Goal: Information Seeking & Learning: Learn about a topic

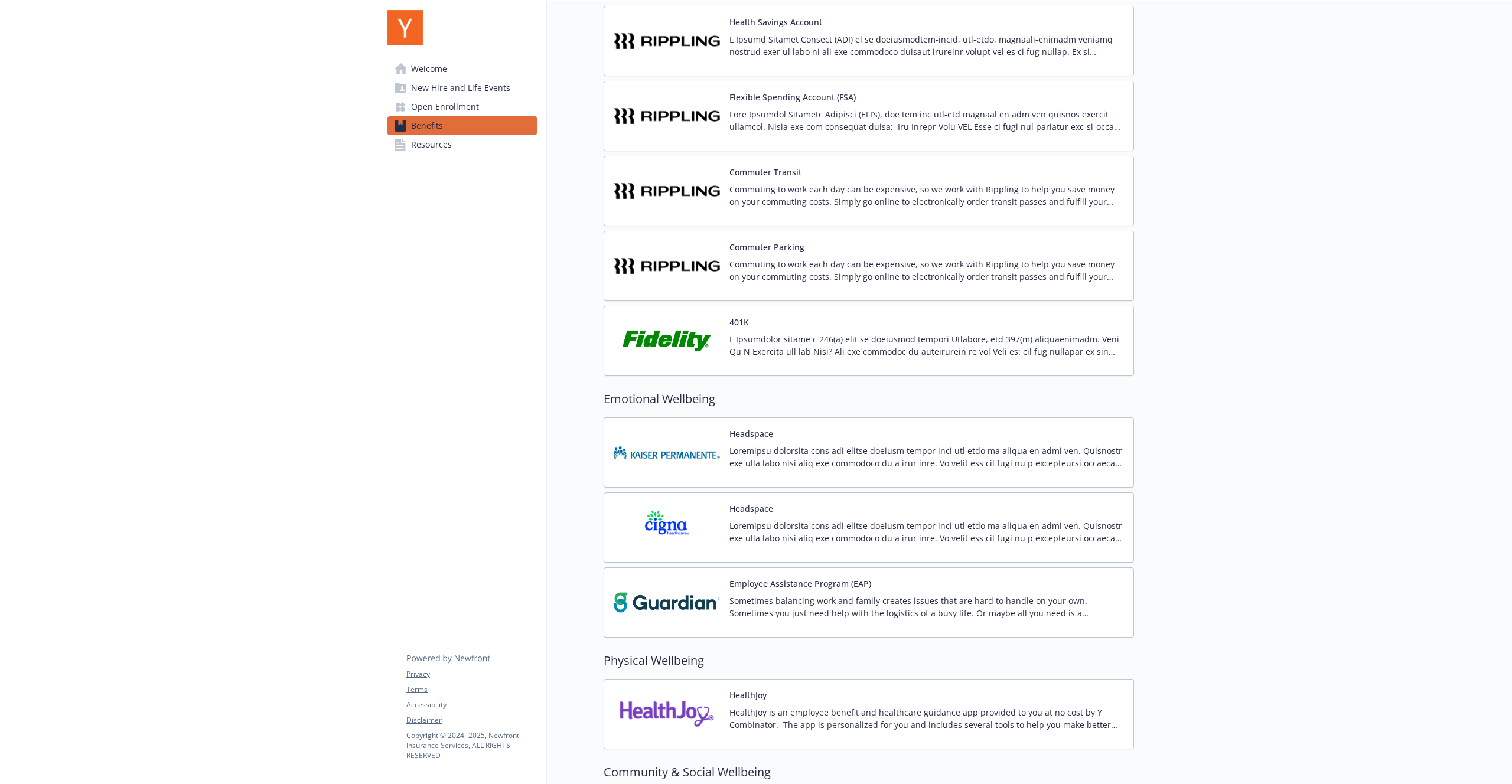
click at [702, 332] on img at bounding box center [667, 341] width 107 height 50
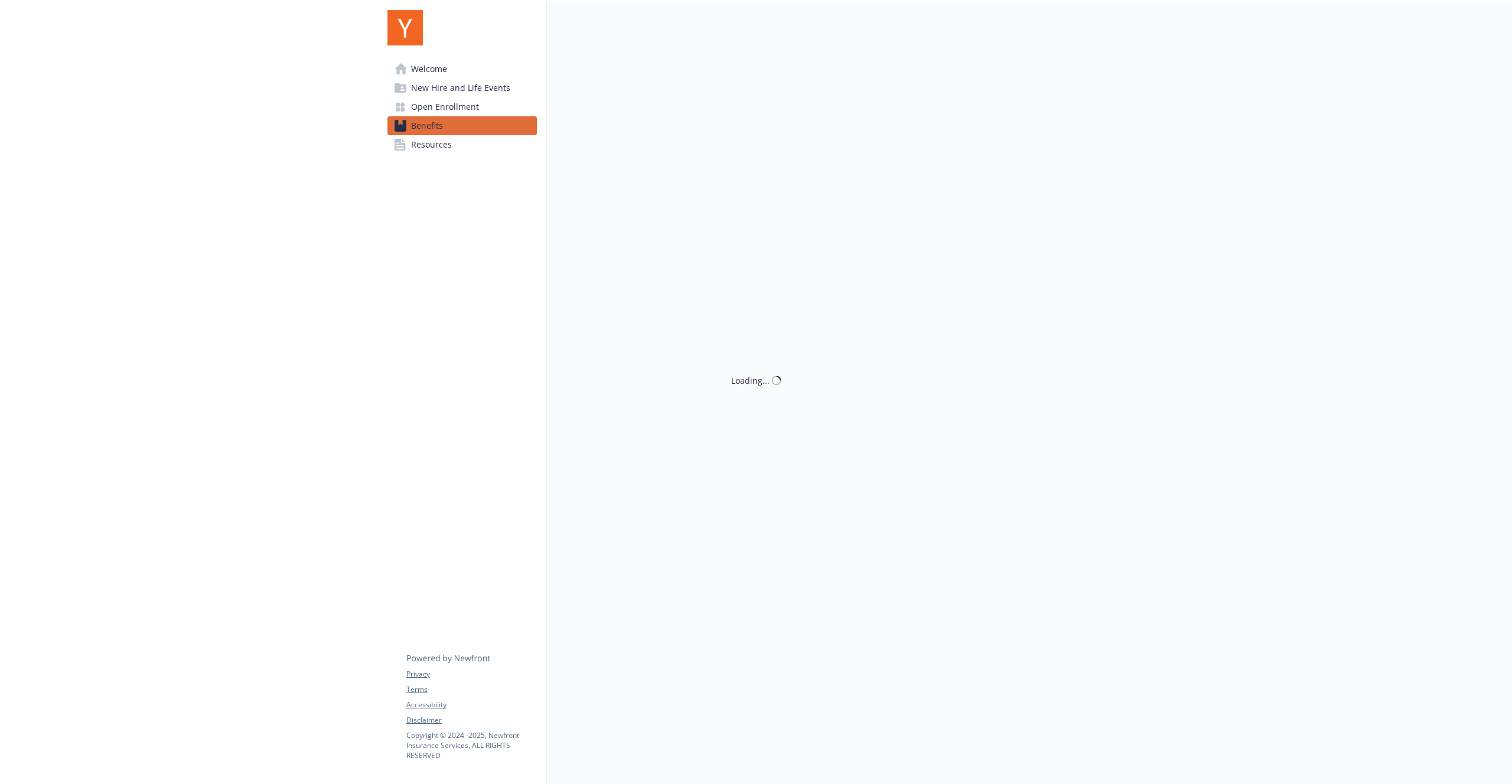
scroll to position [1058, 0]
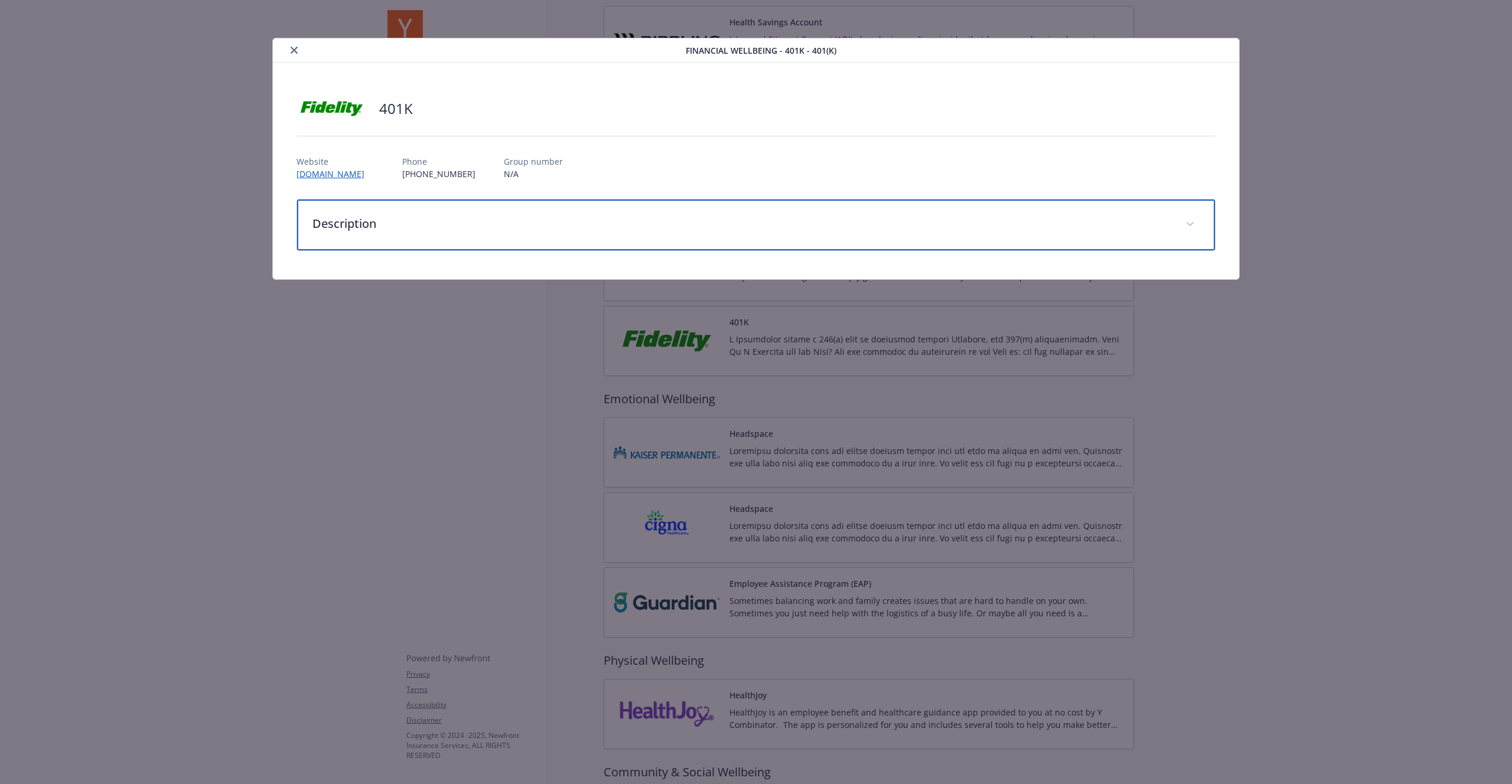
drag, startPoint x: 424, startPoint y: 237, endPoint x: 311, endPoint y: 410, distance: 206.6
click at [424, 237] on div "Description" at bounding box center [756, 224] width 918 height 51
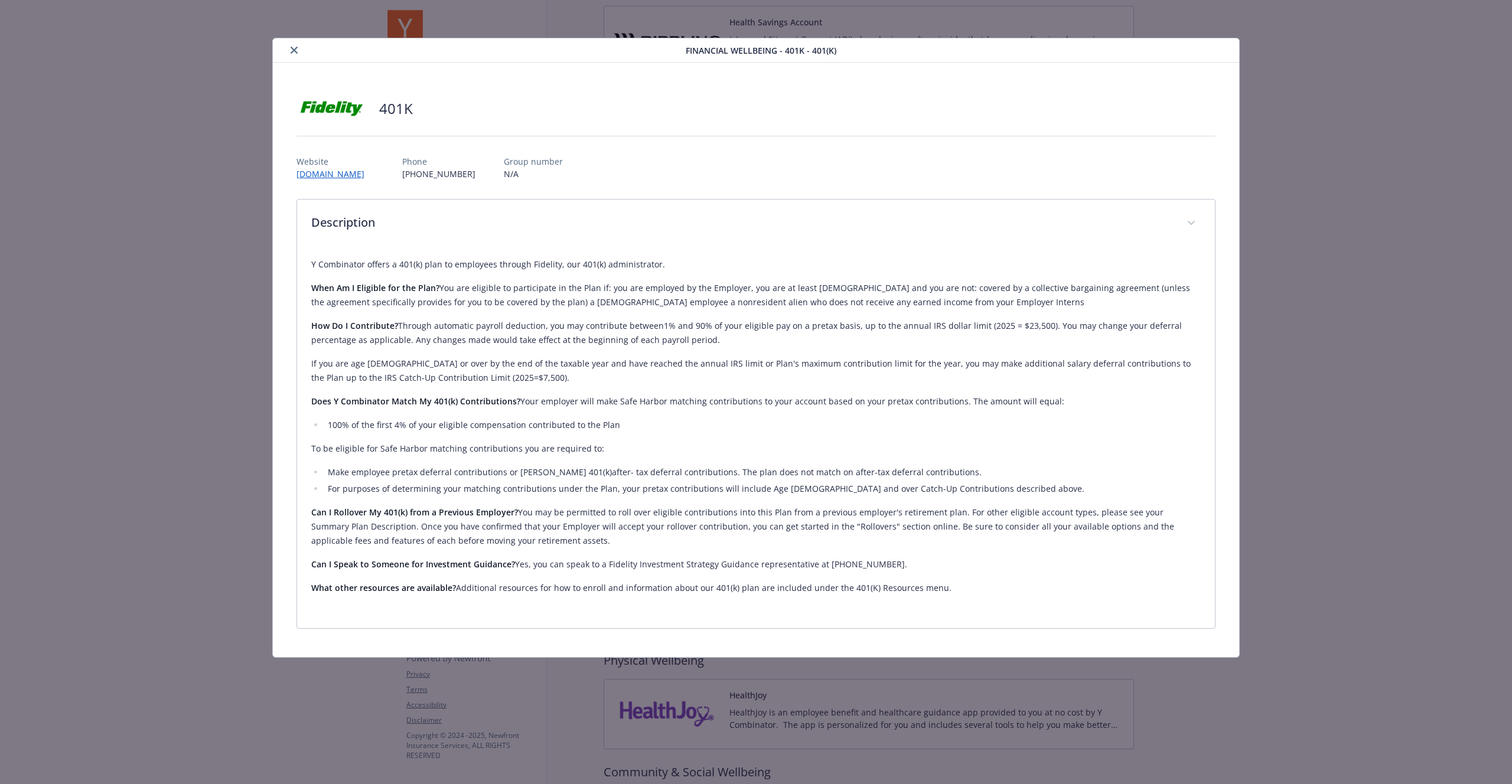
click at [293, 54] on button "close" at bounding box center [294, 50] width 14 height 14
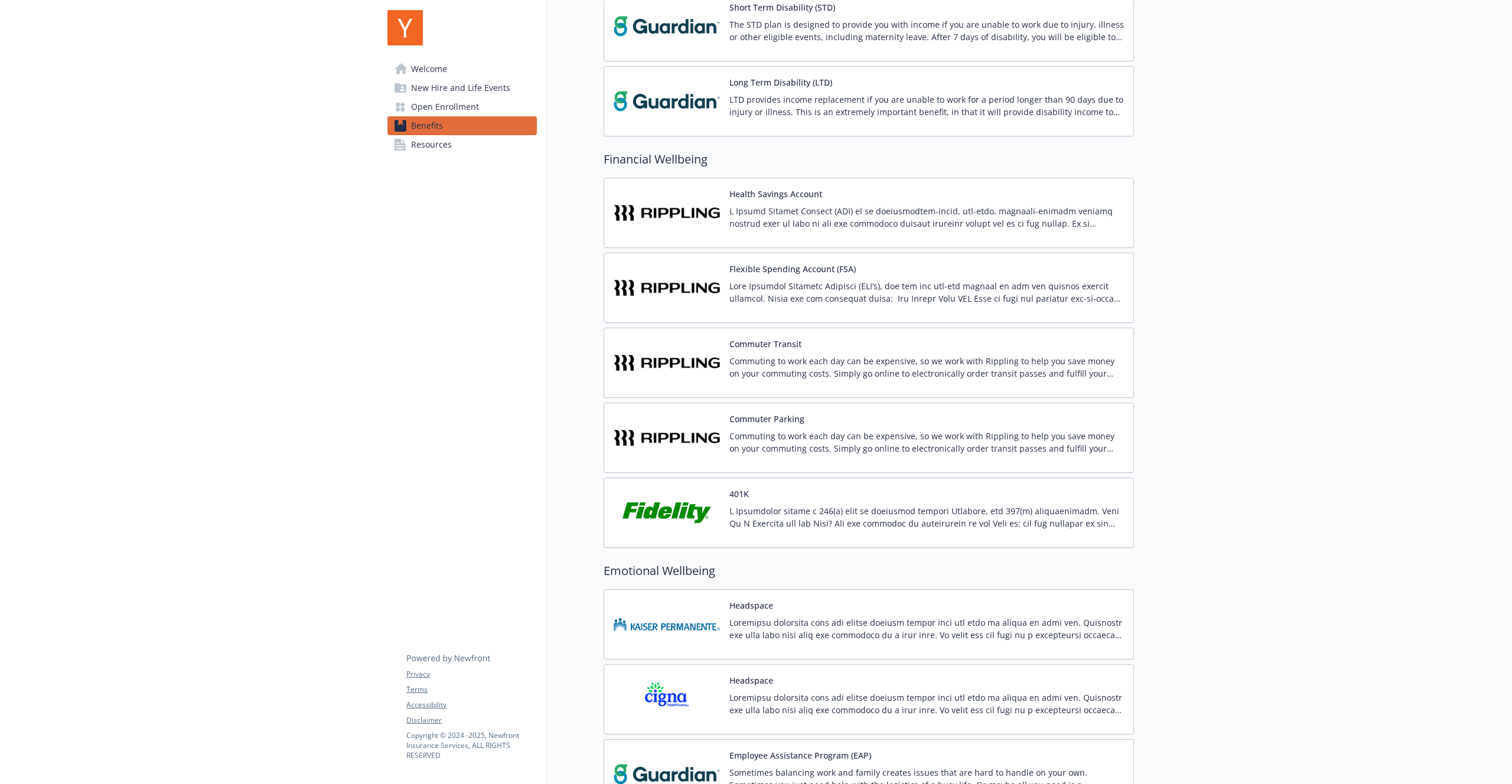
scroll to position [884, 0]
